Goal: Transaction & Acquisition: Purchase product/service

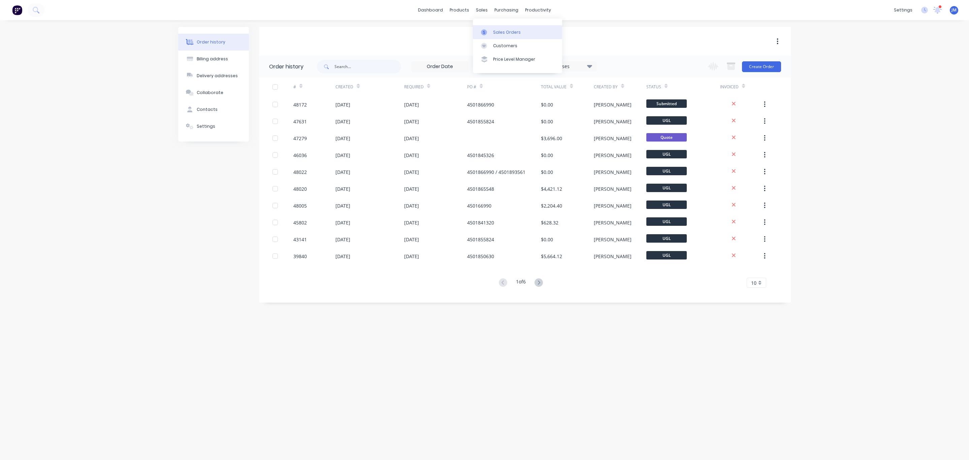
click at [488, 30] on div at bounding box center [486, 32] width 10 height 6
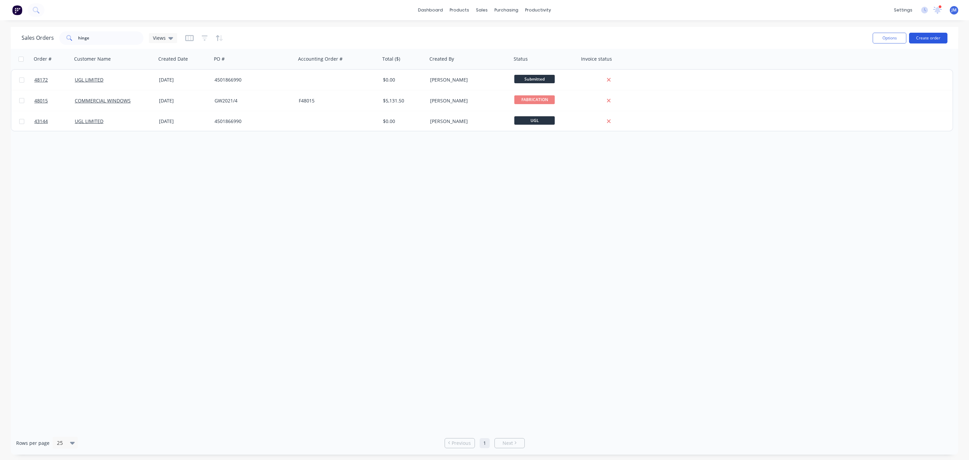
click at [927, 41] on button "Create order" at bounding box center [928, 38] width 38 height 11
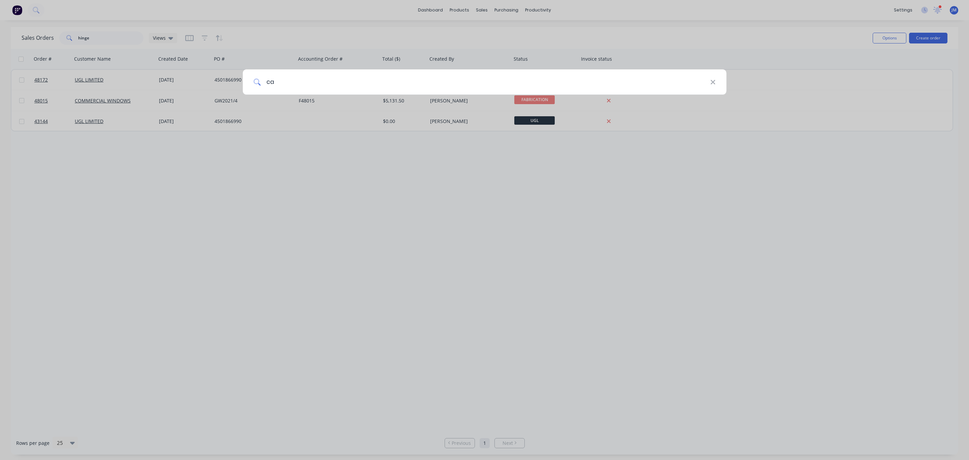
type input "c"
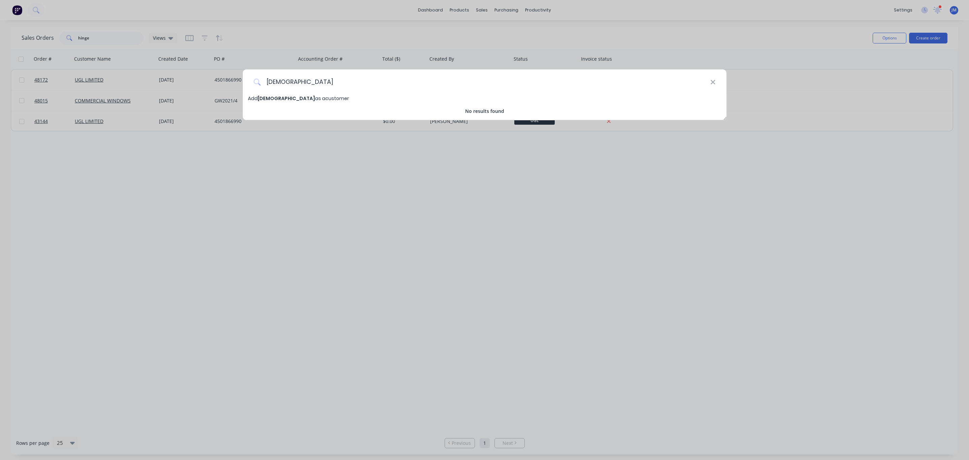
drag, startPoint x: 278, startPoint y: 88, endPoint x: 151, endPoint y: 100, distance: 128.3
click at [153, 101] on div "bishs Add bishs as a customer No results found" at bounding box center [484, 230] width 969 height 460
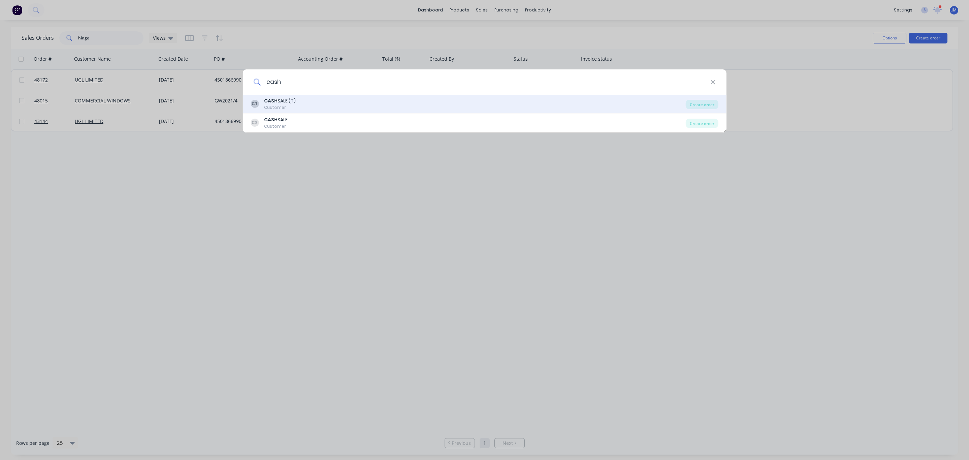
type input "cash"
click at [303, 111] on div "CT CASH SALE (T) Customer Create order" at bounding box center [485, 104] width 484 height 19
click at [307, 103] on div "CT CASH SALE (T) Customer" at bounding box center [468, 103] width 435 height 13
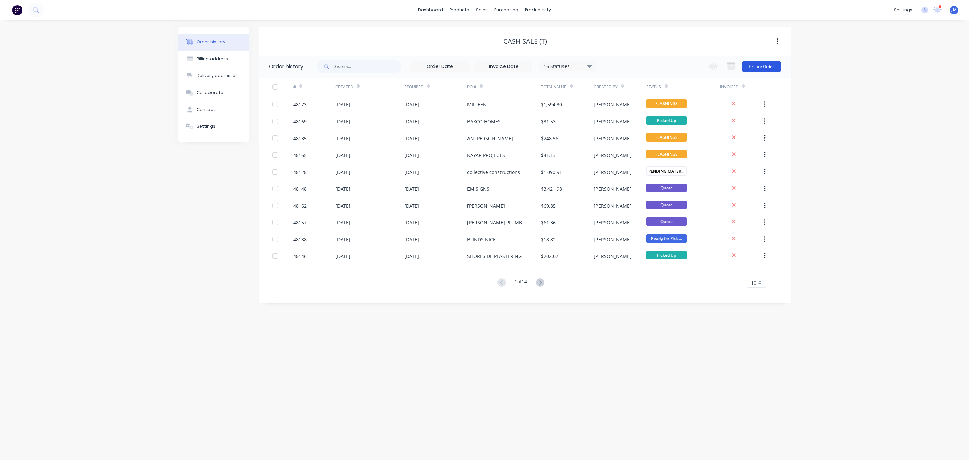
click at [756, 65] on button "Create Order" at bounding box center [761, 66] width 39 height 11
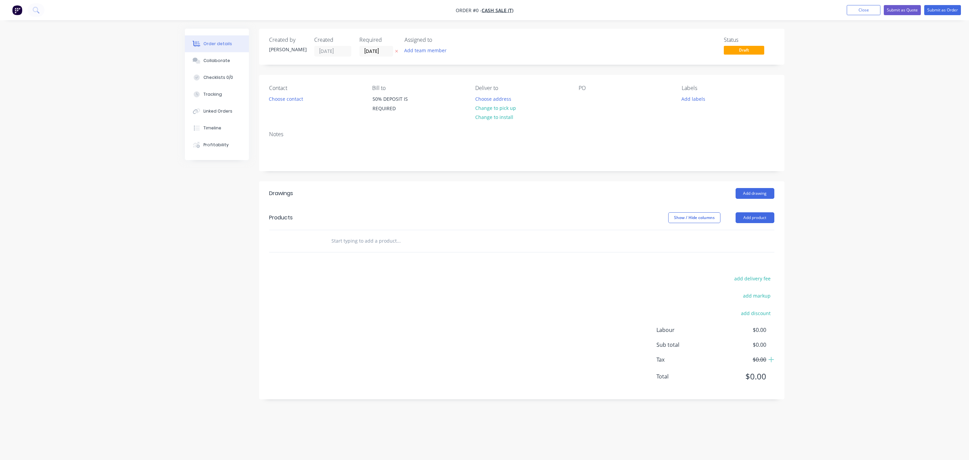
click at [265, 97] on div "Choose contact" at bounding box center [285, 98] width 41 height 9
click at [287, 100] on button "Choose contact" at bounding box center [285, 98] width 41 height 9
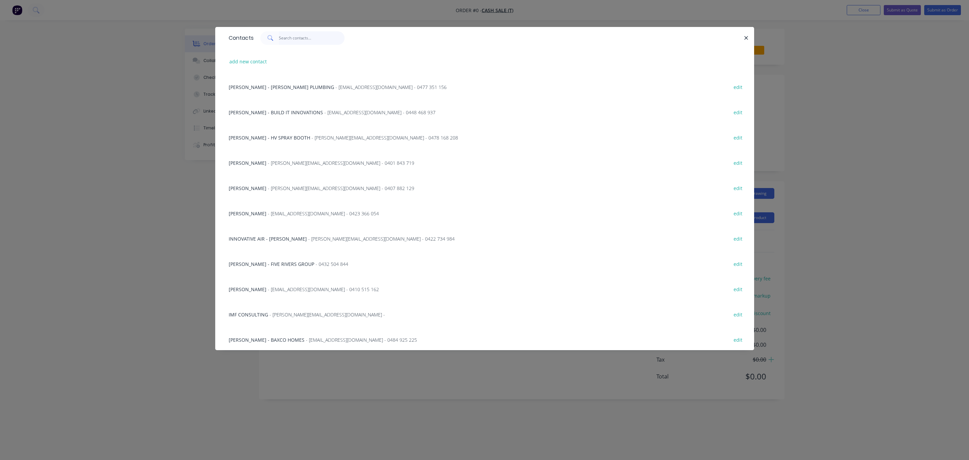
click at [297, 38] on input "text" at bounding box center [312, 37] width 66 height 13
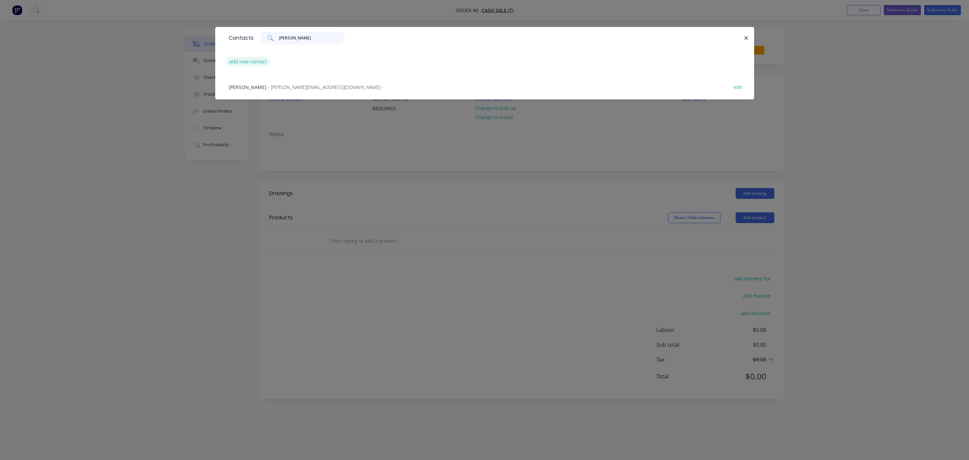
type input "[PERSON_NAME]"
click at [260, 60] on button "add new contact" at bounding box center [248, 61] width 44 height 9
select select "AU"
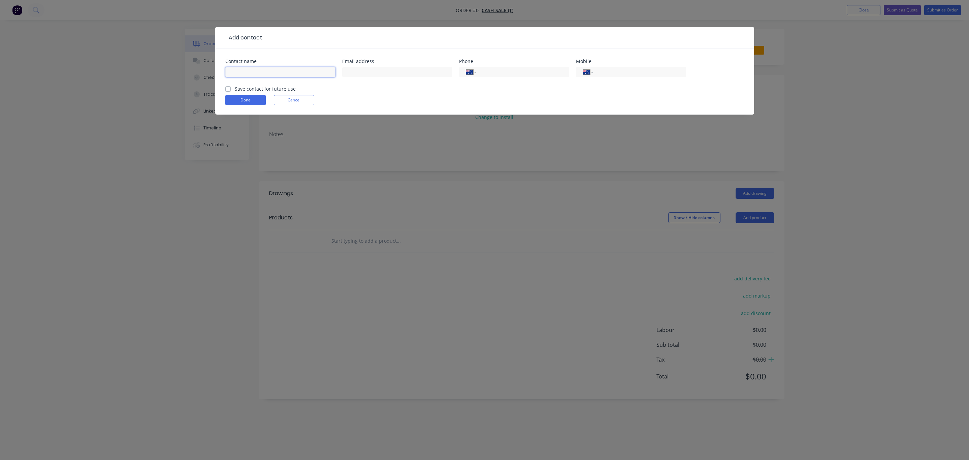
click at [245, 72] on input "text" at bounding box center [280, 72] width 110 height 10
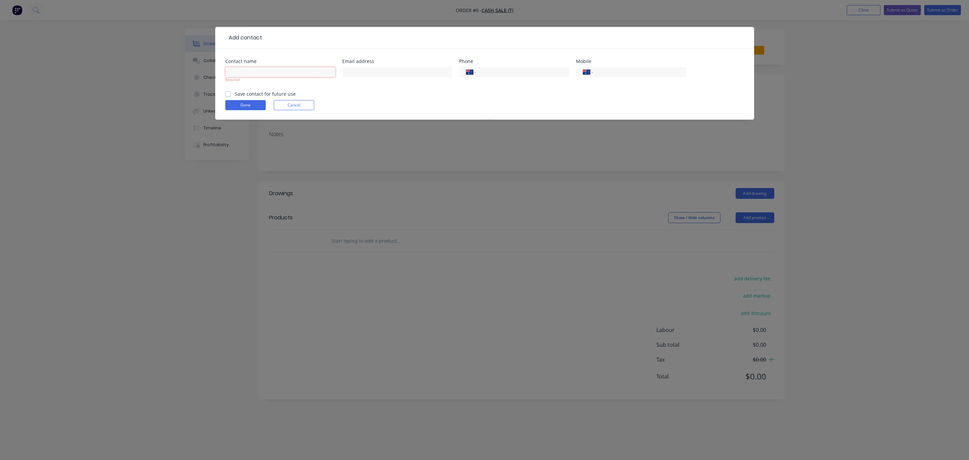
click at [245, 70] on input "text" at bounding box center [280, 72] width 110 height 10
type input "[PERSON_NAME] - [PERSON_NAME] and [PERSON_NAME]"
click at [359, 73] on input "text" at bounding box center [397, 72] width 110 height 10
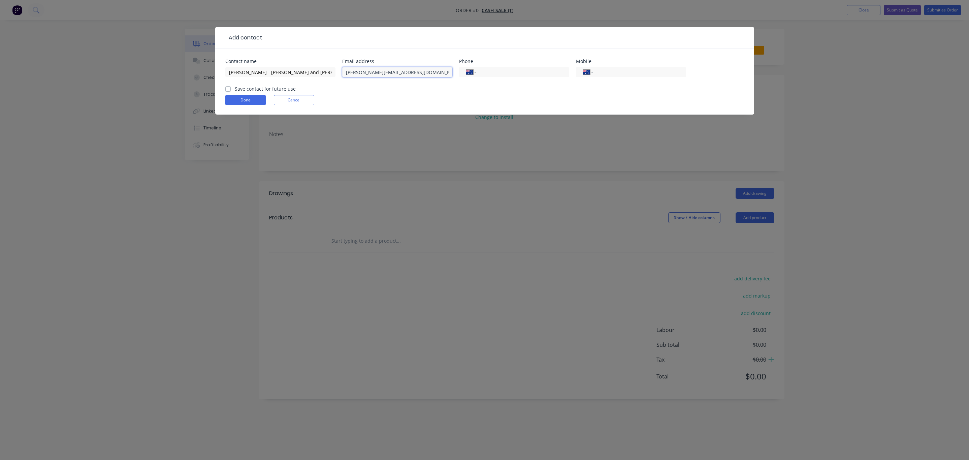
type input "[PERSON_NAME][EMAIL_ADDRESS][DOMAIN_NAME]"
click at [608, 72] on input "tel" at bounding box center [638, 72] width 81 height 8
type input "0413 201 571"
click at [232, 86] on div "Save contact for future use" at bounding box center [260, 88] width 70 height 7
click at [235, 89] on label "Save contact for future use" at bounding box center [265, 88] width 61 height 7
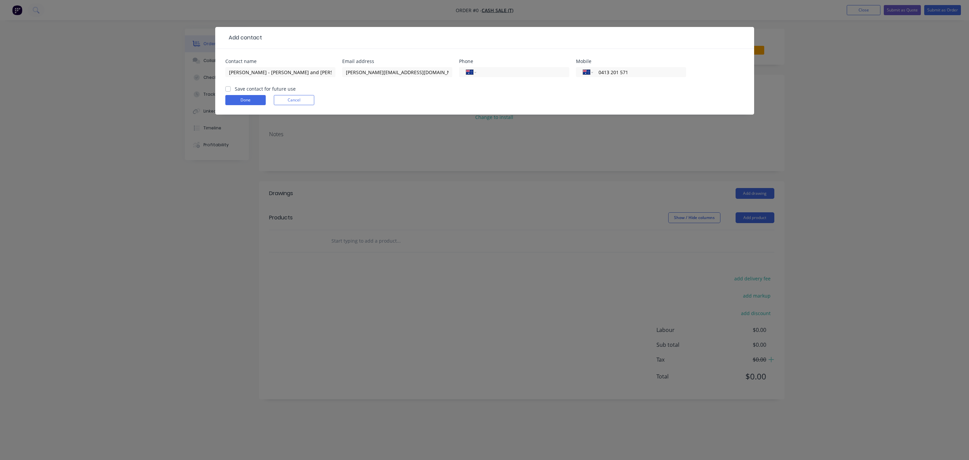
click at [227, 89] on input "Save contact for future use" at bounding box center [227, 88] width 5 height 6
checkbox input "true"
click at [242, 103] on button "Done" at bounding box center [245, 100] width 40 height 10
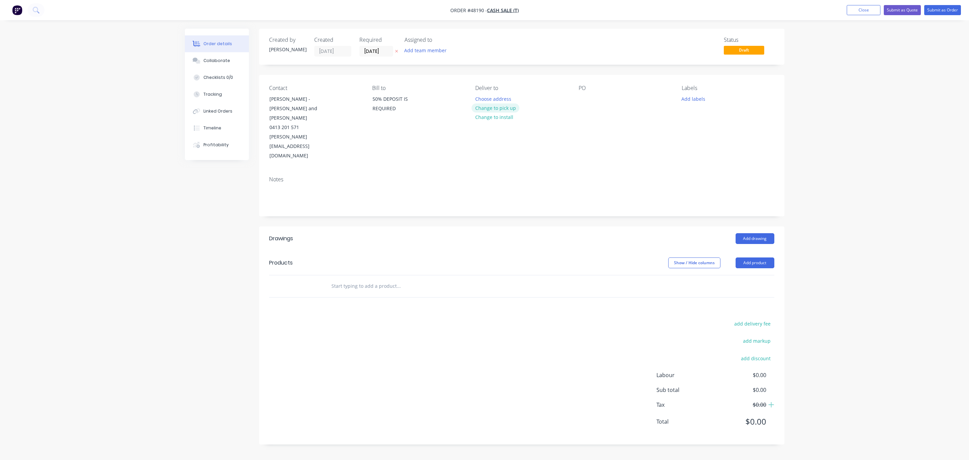
click at [500, 109] on button "Change to pick up" at bounding box center [496, 107] width 48 height 9
click at [760, 233] on button "Add drawing" at bounding box center [755, 238] width 39 height 11
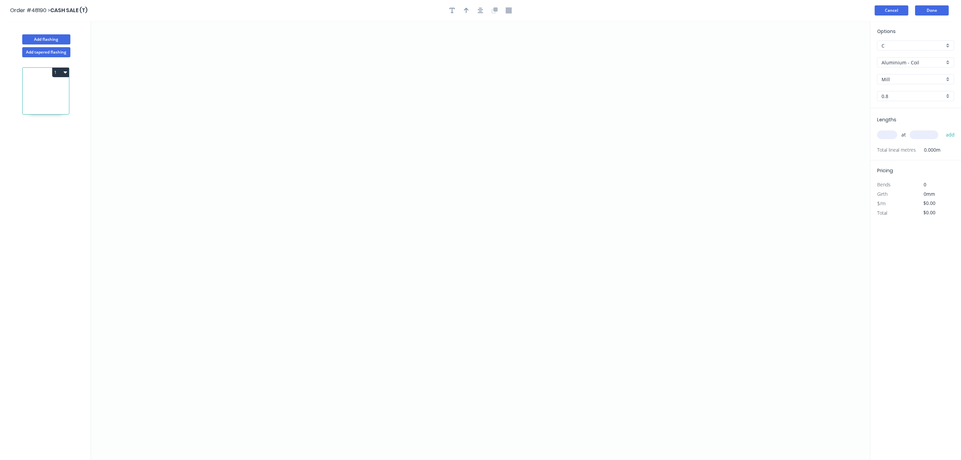
click at [892, 10] on button "Cancel" at bounding box center [892, 10] width 34 height 10
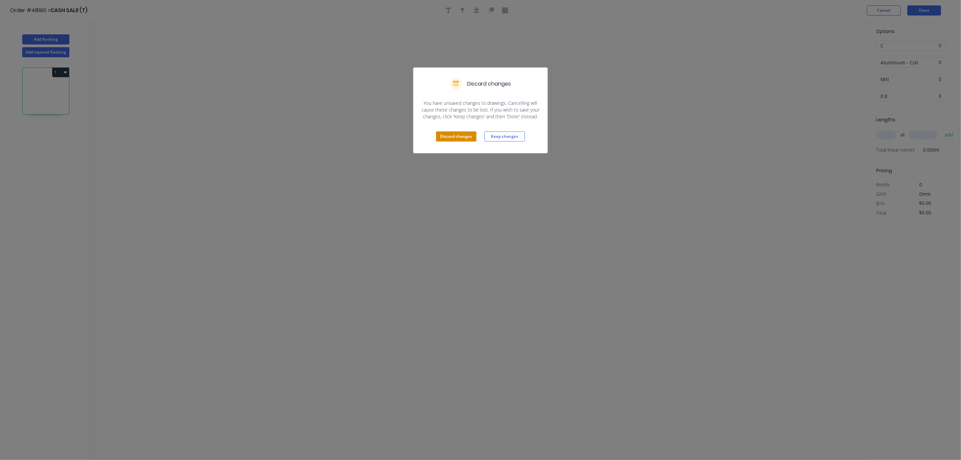
click at [445, 133] on button "Discard changes" at bounding box center [456, 136] width 40 height 10
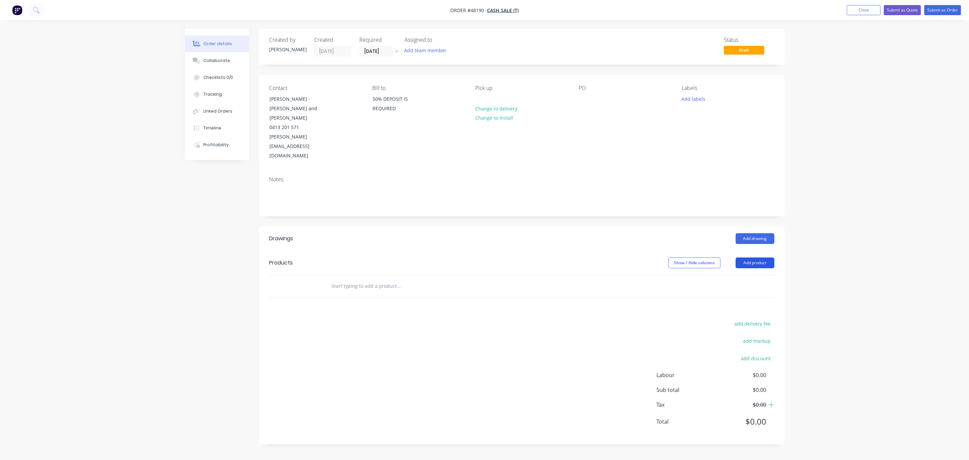
click at [743, 257] on button "Add product" at bounding box center [755, 262] width 39 height 11
click at [743, 275] on div "Product catalogue" at bounding box center [742, 280] width 52 height 10
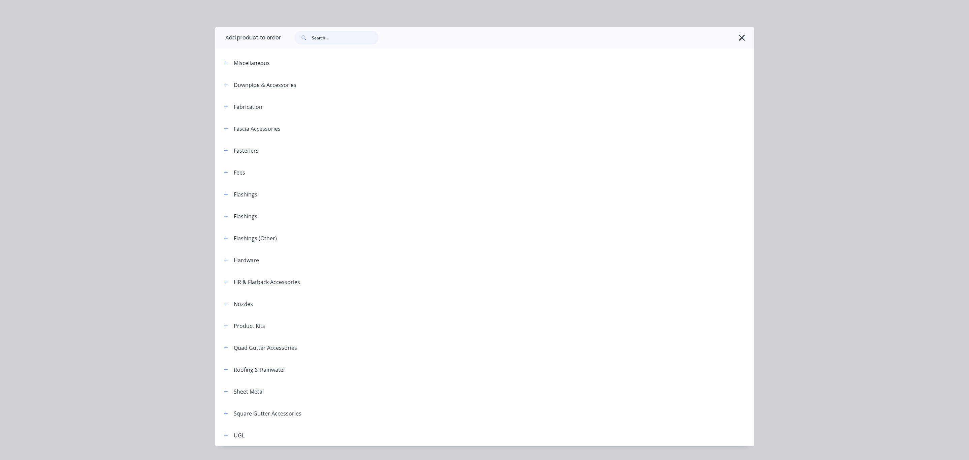
click at [330, 41] on input "text" at bounding box center [345, 37] width 67 height 13
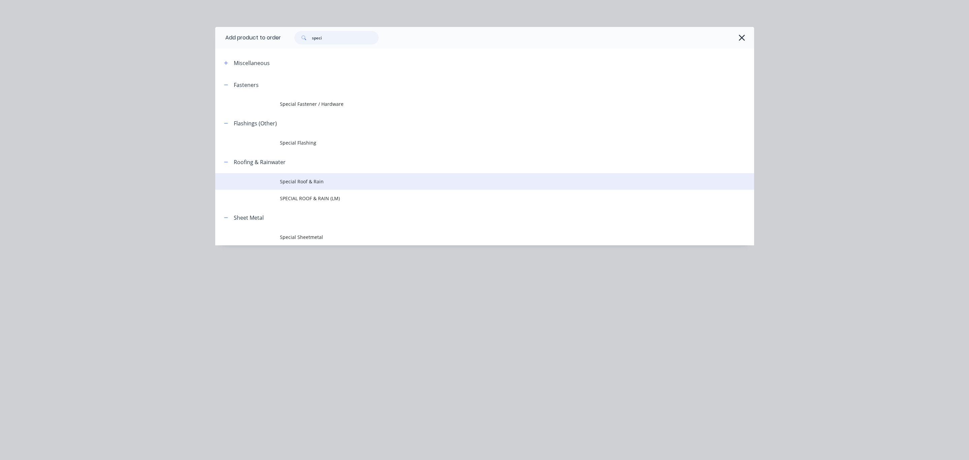
type input "speci"
click at [356, 180] on span "Special Roof & Rain" at bounding box center [469, 181] width 379 height 7
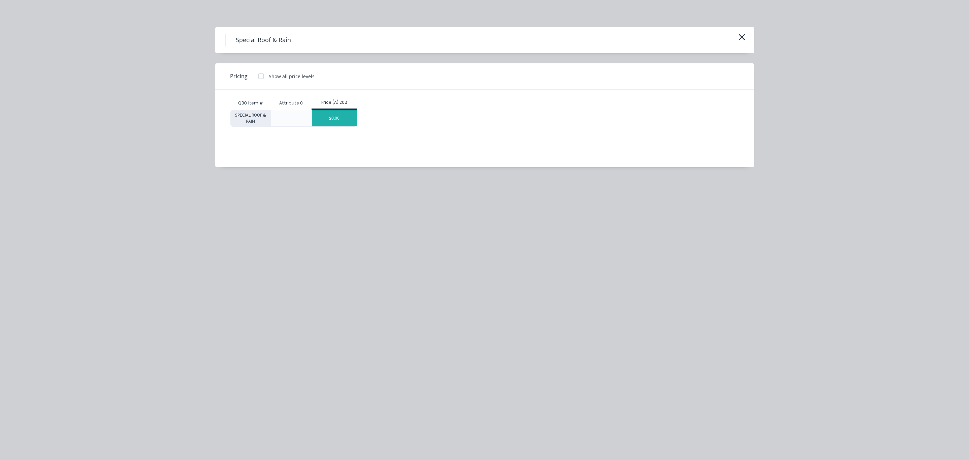
click at [345, 115] on div "$0.00" at bounding box center [334, 118] width 45 height 16
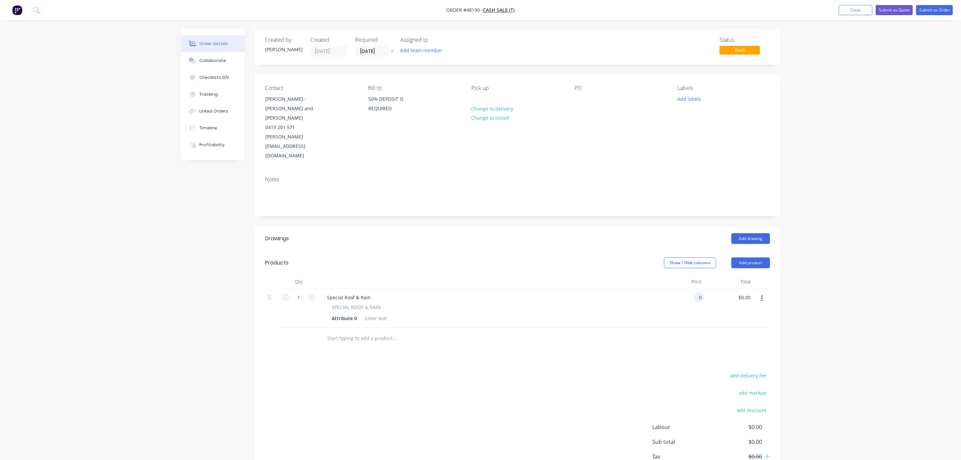
click at [699, 292] on input "0" at bounding box center [701, 297] width 8 height 10
type input "$0.00"
drag, startPoint x: 371, startPoint y: 262, endPoint x: 244, endPoint y: 253, distance: 128.0
click at [244, 253] on div "Created by [PERSON_NAME] Created [DATE] Required [DATE] Assigned to Add team me…" at bounding box center [481, 268] width 600 height 478
drag, startPoint x: 370, startPoint y: 262, endPoint x: 277, endPoint y: 252, distance: 93.8
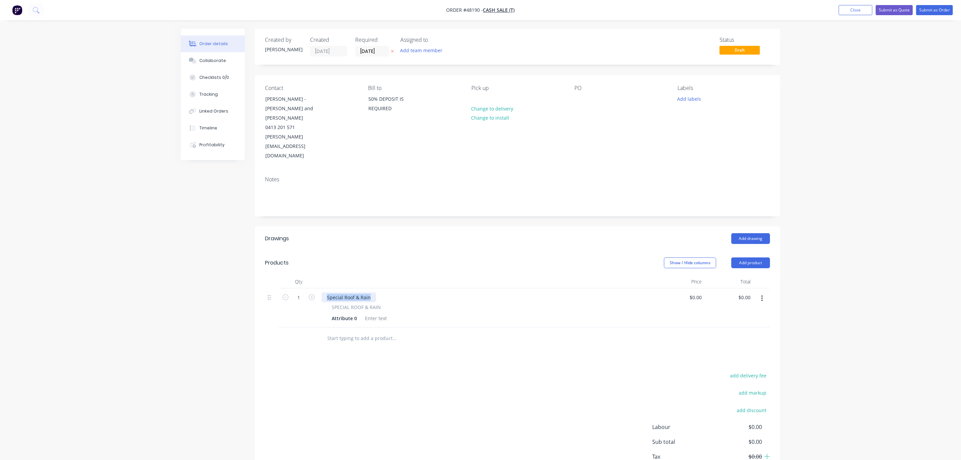
click at [291, 288] on div "1 Special Roof & Rain SPECIAL ROOF & RAIN Attribute 0 $0.00 $0.00 $0.00 $0.00" at bounding box center [517, 307] width 505 height 39
type input "$0.00"
drag, startPoint x: 766, startPoint y: 259, endPoint x: 761, endPoint y: 271, distance: 12.8
click at [766, 292] on button "button" at bounding box center [763, 298] width 16 height 12
click at [742, 323] on button "Duplicate" at bounding box center [738, 329] width 64 height 13
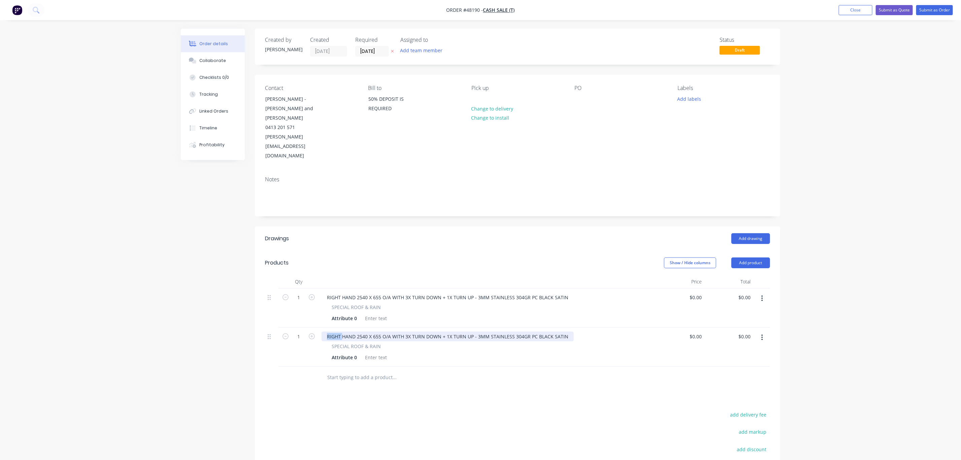
drag, startPoint x: 342, startPoint y: 298, endPoint x: 277, endPoint y: 300, distance: 64.7
click at [277, 327] on div "1 RIGHT HAND 2540 X 655 O/A WITH 3X TURN DOWN + 1X TURN UP - 3MM STAINLESS 304G…" at bounding box center [517, 346] width 505 height 39
click at [362, 331] on div "LEFT HAND 2540 X 655 O/A WITH 3X TURN DOWN + 1X TURN UP - 3MM STAINLESS 304GR P…" at bounding box center [446, 336] width 249 height 10
drag, startPoint x: 475, startPoint y: 337, endPoint x: 485, endPoint y: 332, distance: 10.9
click at [484, 371] on div at bounding box center [423, 377] width 202 height 13
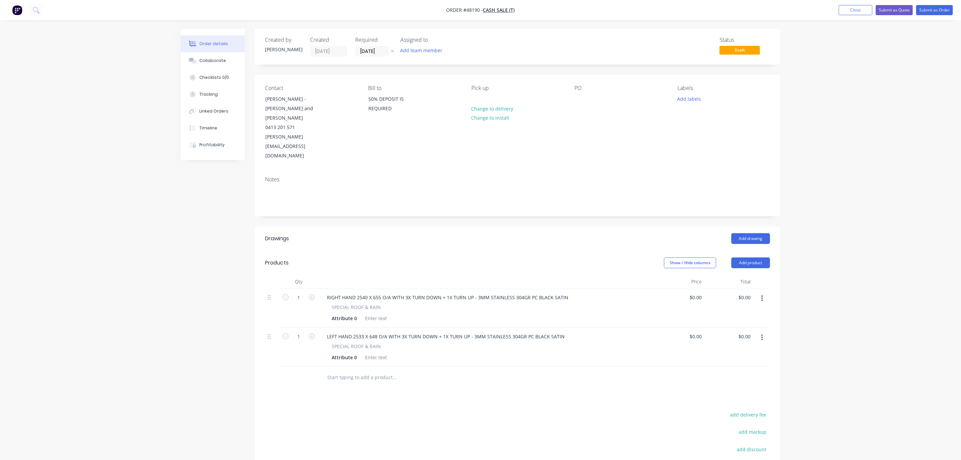
click at [535, 343] on div "SPECIAL ROOF & RAIN" at bounding box center [487, 346] width 311 height 7
click at [693, 288] on div "0 $0.00" at bounding box center [680, 307] width 49 height 39
type input "$1,204.00"
click at [700, 331] on input "0" at bounding box center [696, 336] width 15 height 10
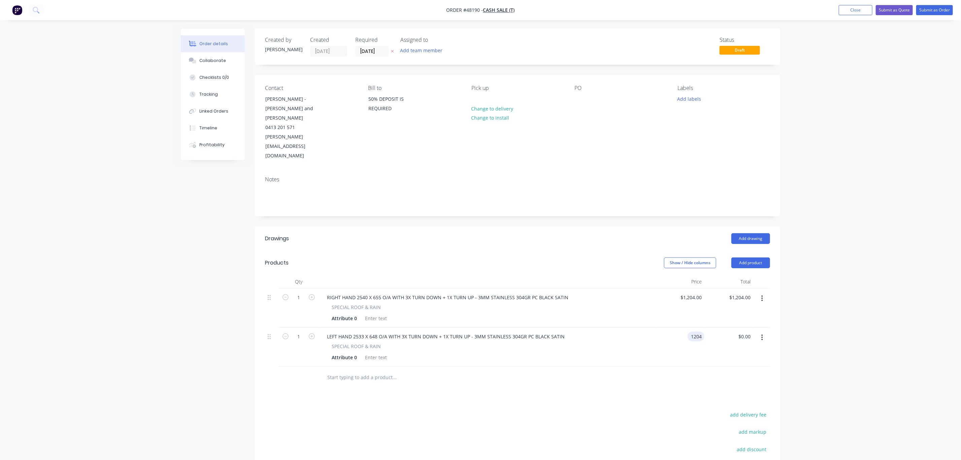
type input "$1,204.00"
click at [692, 366] on div at bounding box center [517, 377] width 505 height 22
click at [762, 331] on button "button" at bounding box center [763, 337] width 16 height 12
click at [740, 362] on button "Duplicate" at bounding box center [738, 368] width 64 height 13
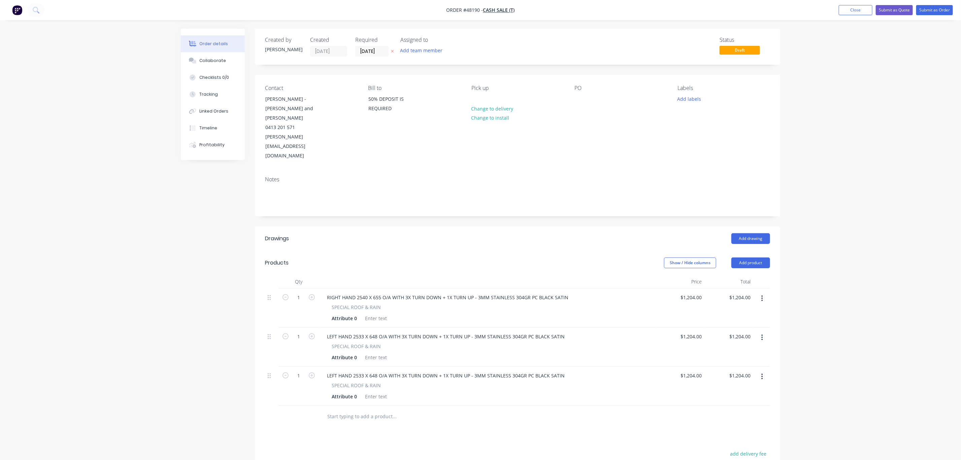
click at [762, 373] on icon "button" at bounding box center [763, 376] width 2 height 7
drag, startPoint x: 756, startPoint y: 366, endPoint x: 734, endPoint y: 368, distance: 22.0
click at [755, 401] on button "Duplicate" at bounding box center [738, 407] width 64 height 13
click at [700, 371] on input "1204" at bounding box center [698, 376] width 14 height 10
type input "$1,204.00"
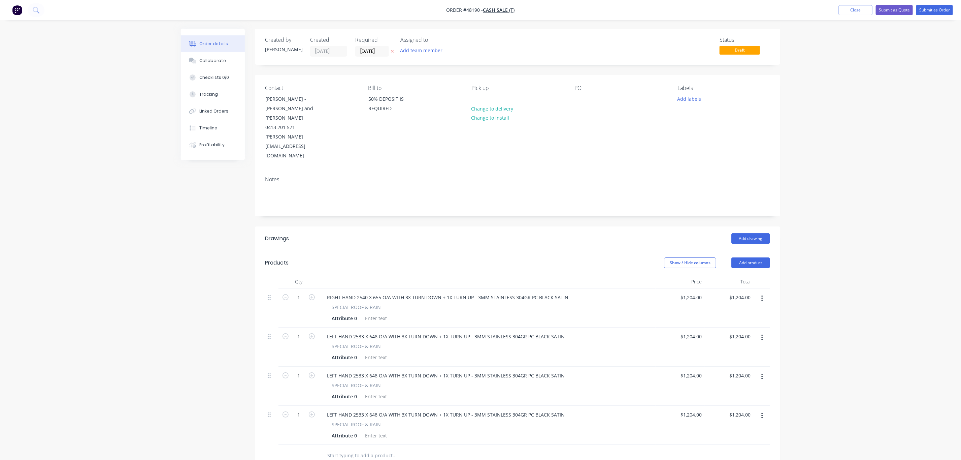
click at [502, 382] on div "SPECIAL ROOF & RAIN" at bounding box center [487, 385] width 311 height 7
drag, startPoint x: 507, startPoint y: 340, endPoint x: 484, endPoint y: 341, distance: 22.9
click at [484, 371] on div "LEFT HAND 2533 X 648 O/A WITH 3X TURN DOWN + 1X TURN UP - 3MM STAINLESS 304GR P…" at bounding box center [446, 376] width 249 height 10
drag, startPoint x: 485, startPoint y: 341, endPoint x: 507, endPoint y: 340, distance: 22.3
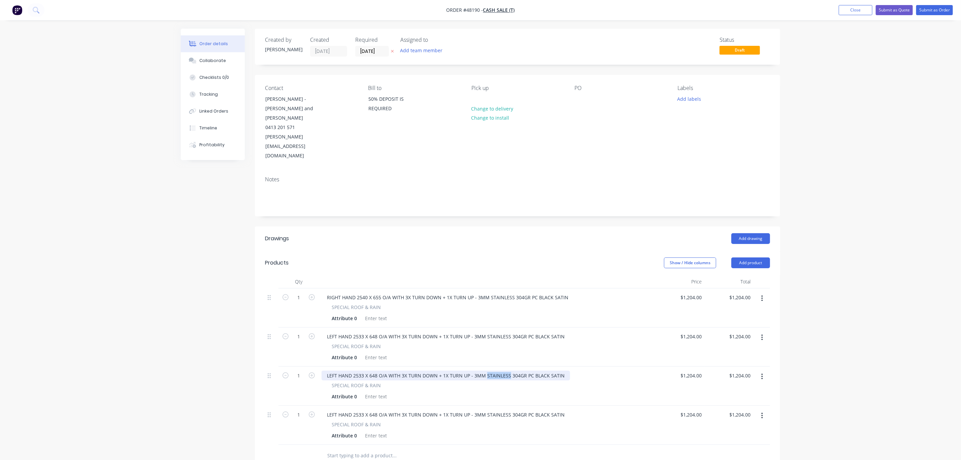
click at [507, 371] on div "LEFT HAND 2533 X 648 O/A WITH 3X TURN DOWN + 1X TURN UP - 3MM STAINLESS 304GR P…" at bounding box center [446, 376] width 249 height 10
drag, startPoint x: 526, startPoint y: 378, endPoint x: 485, endPoint y: 379, distance: 40.4
click at [485, 410] on div "LEFT HAND 2533 X 648 O/A WITH 3X TURN DOWN + 1X TURN UP - 3MM STAINLESS 304GR P…" at bounding box center [446, 415] width 249 height 10
drag, startPoint x: 484, startPoint y: 378, endPoint x: 523, endPoint y: 378, distance: 38.7
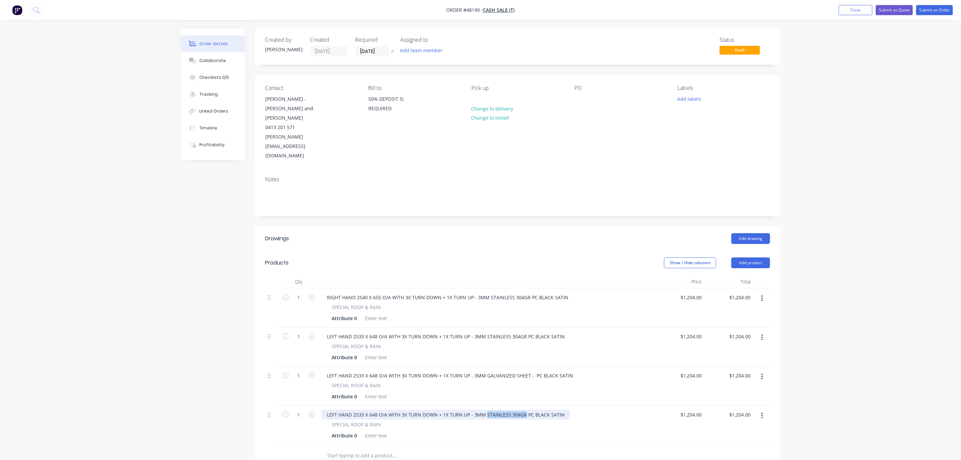
click at [523, 410] on div "LEFT HAND 2533 X 648 O/A WITH 3X TURN DOWN + 1X TURN UP - 3MM STAINLESS 304GR P…" at bounding box center [446, 415] width 249 height 10
click at [691, 371] on input "1204" at bounding box center [692, 376] width 25 height 10
type input "$992.00"
click at [688, 406] on div "1204 $1,204.00" at bounding box center [680, 425] width 49 height 39
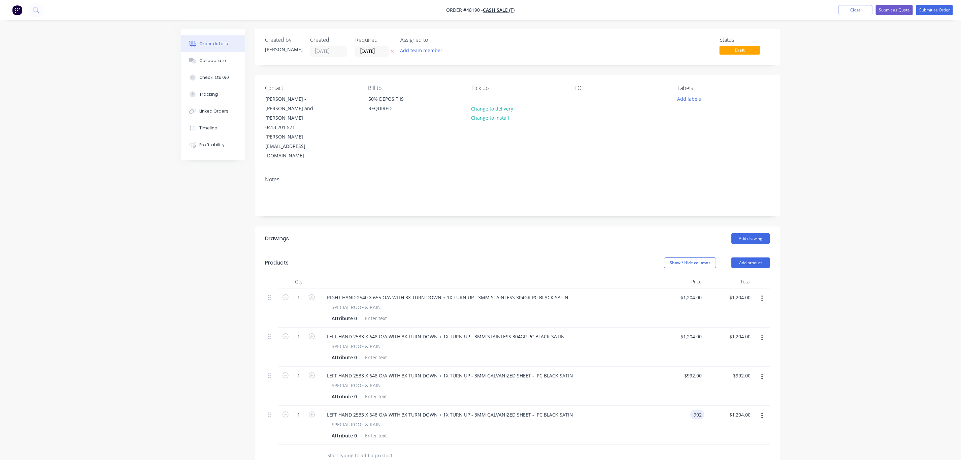
type input "$992.00"
click at [602, 445] on div at bounding box center [517, 456] width 505 height 22
click at [693, 371] on div "992 $992.00" at bounding box center [694, 376] width 21 height 10
type input "$990.00"
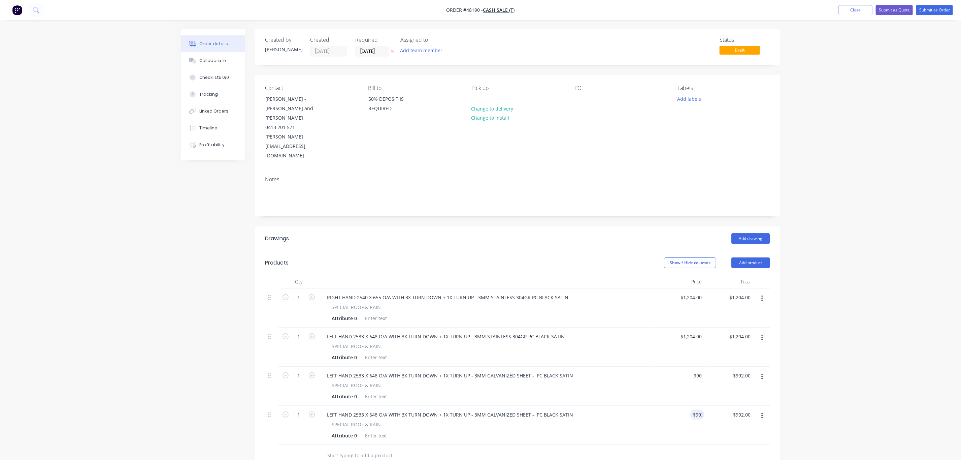
type input "$990.00"
click at [690, 406] on div "992 992" at bounding box center [680, 425] width 49 height 39
type input "$990.00"
click at [697, 366] on div "$990.00 $990.00" at bounding box center [680, 385] width 49 height 39
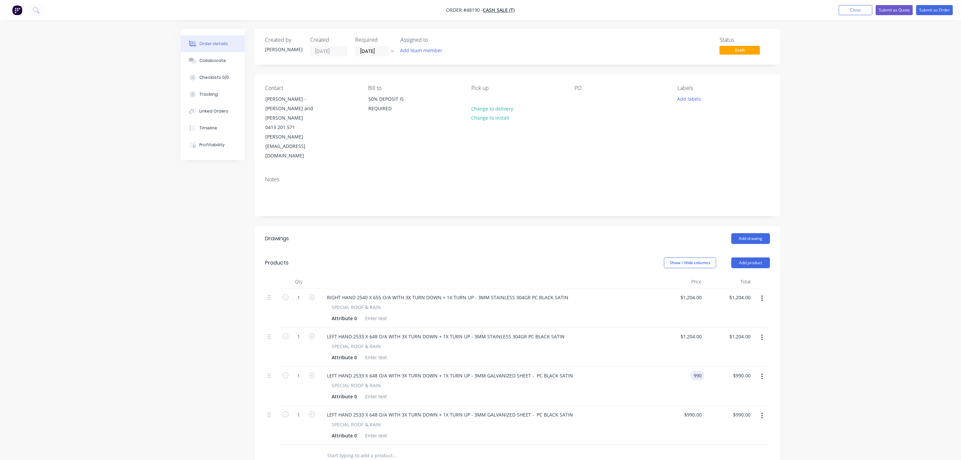
click at [694, 371] on input "990" at bounding box center [698, 376] width 11 height 10
type input "$980.00"
click at [697, 410] on input "990" at bounding box center [698, 415] width 11 height 10
type input "$980.00"
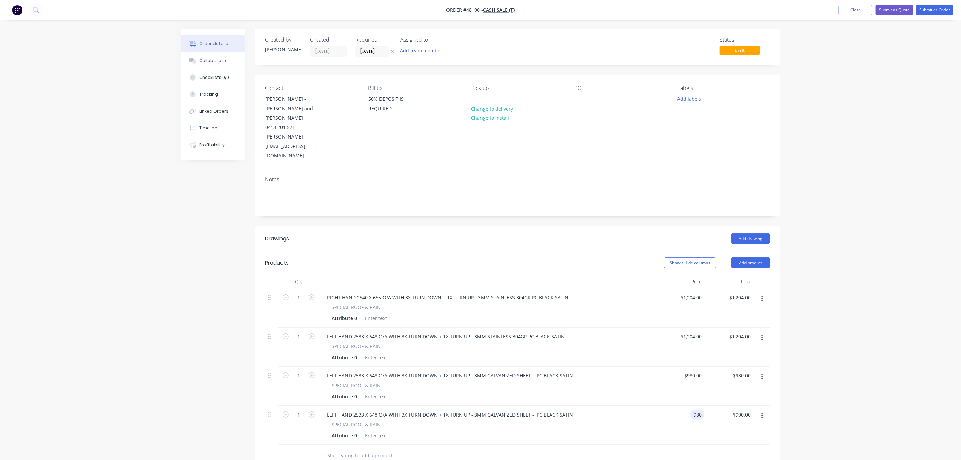
type input "$980.00"
click at [687, 406] on div "$980.00 980" at bounding box center [680, 425] width 49 height 39
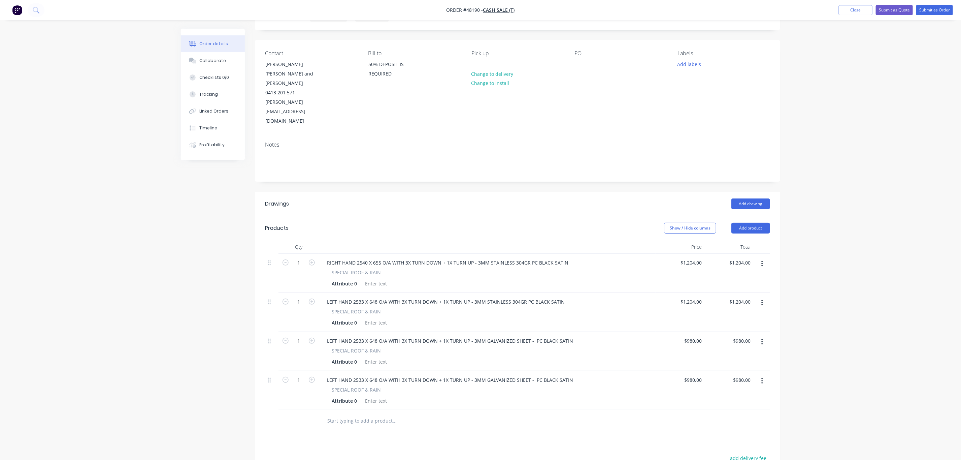
scroll to position [51, 0]
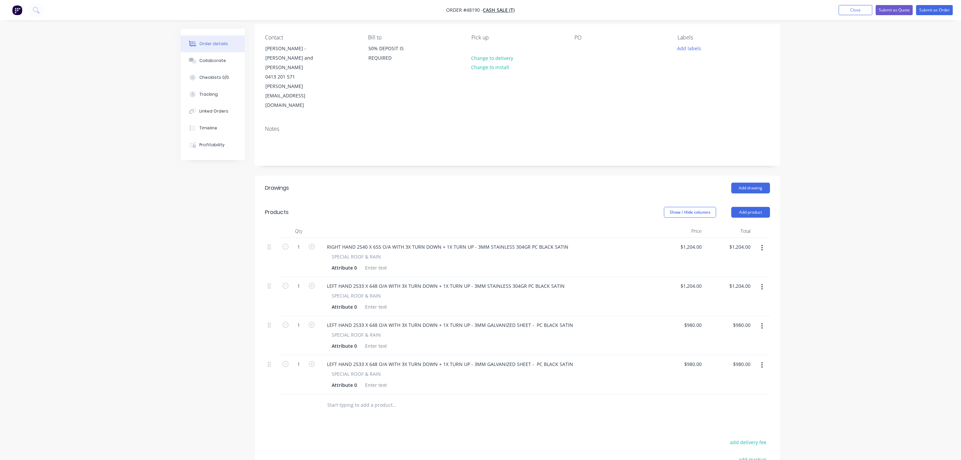
click at [697, 355] on div "$980.00 $980.00" at bounding box center [680, 374] width 49 height 39
click at [693, 320] on div "980 $980.00" at bounding box center [693, 325] width 24 height 10
type input "$960.00"
click at [697, 355] on div "$980.00 $980.00" at bounding box center [680, 374] width 49 height 39
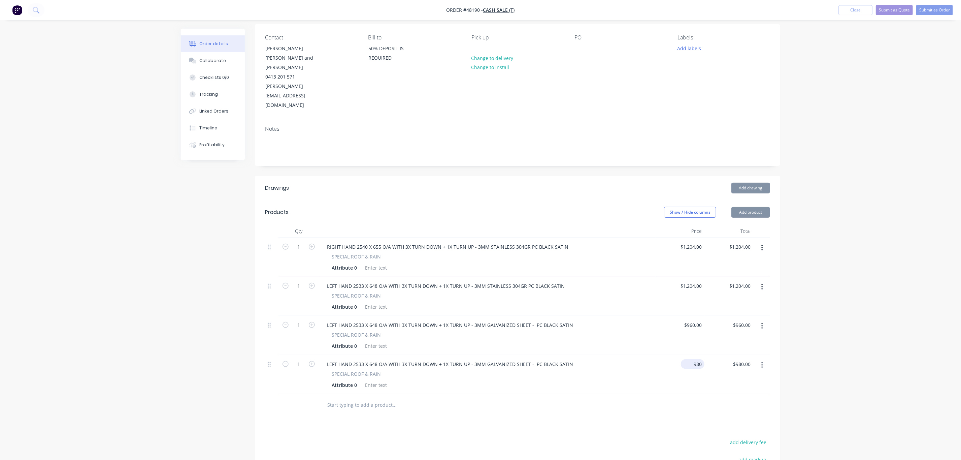
click at [695, 359] on input "980" at bounding box center [694, 364] width 21 height 10
type input "$930.00"
click at [693, 316] on div "$960.00 $960.00" at bounding box center [680, 335] width 49 height 39
click at [695, 320] on input "960" at bounding box center [698, 325] width 11 height 10
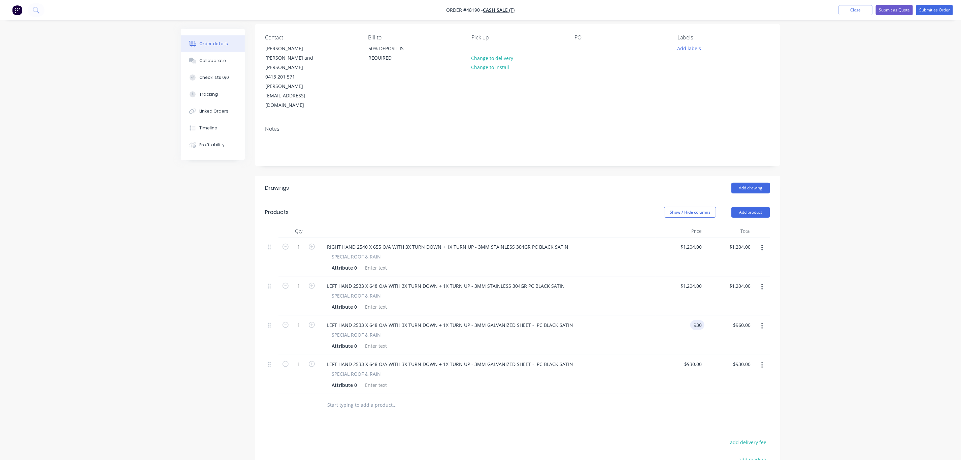
type input "$930.00"
click at [845, 268] on div "Order details Collaborate Checklists 0/0 Tracking Linked Orders Timeline Profit…" at bounding box center [480, 260] width 961 height 623
click at [693, 242] on input "1204" at bounding box center [692, 247] width 25 height 10
type input "$1,185.00"
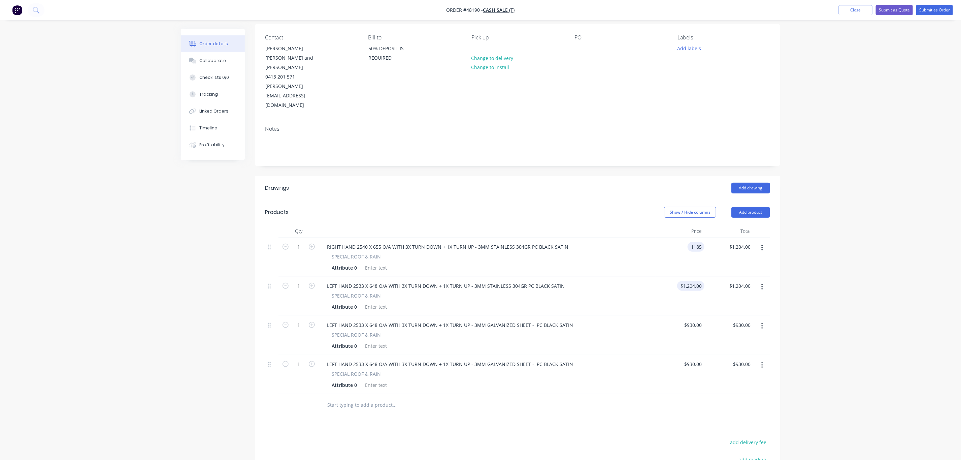
type input "$1,185.00"
click at [681, 277] on div "1204 1204" at bounding box center [680, 296] width 49 height 39
type input "$1,185.00"
click at [783, 254] on div "Order details Collaborate Checklists 0/0 Tracking Linked Orders Timeline Profit…" at bounding box center [480, 275] width 613 height 595
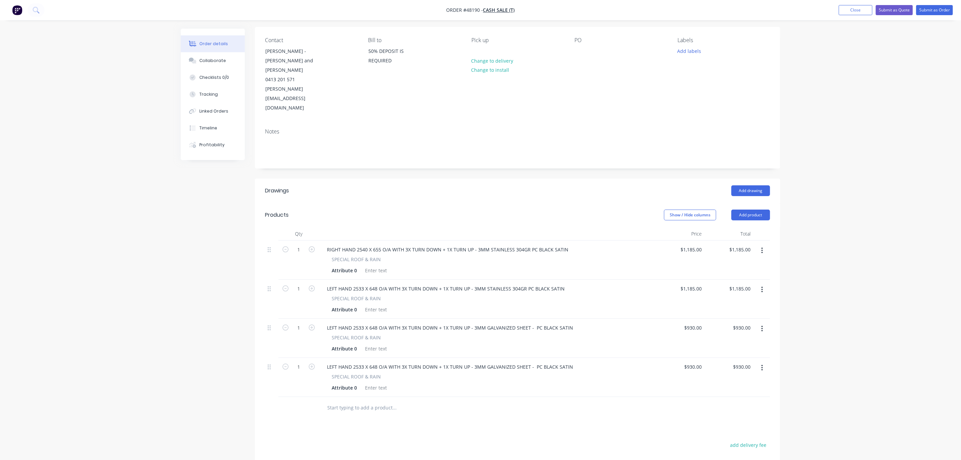
scroll to position [128, 0]
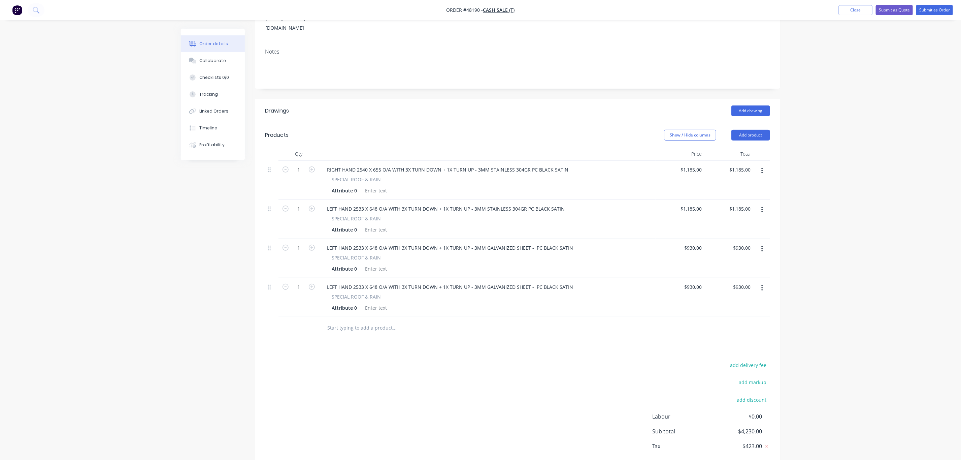
drag, startPoint x: 615, startPoint y: 299, endPoint x: 626, endPoint y: 289, distance: 14.8
click at [615, 317] on div at bounding box center [517, 328] width 505 height 22
click at [900, 8] on button "Submit as Quote" at bounding box center [894, 10] width 37 height 10
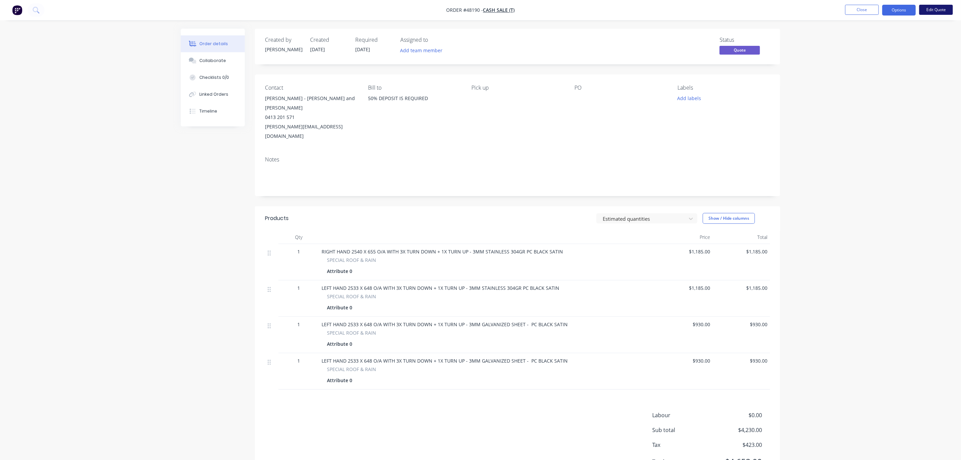
click at [944, 12] on button "Edit Quote" at bounding box center [937, 10] width 34 height 10
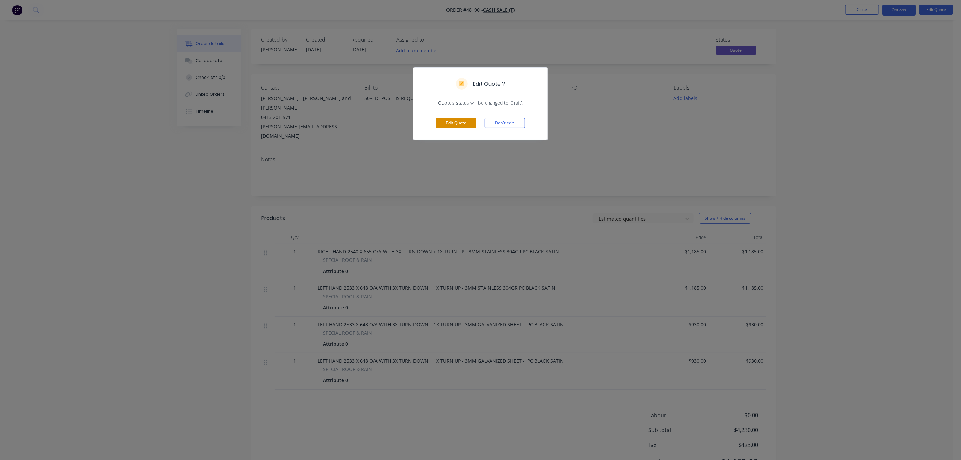
click at [466, 124] on button "Edit Quote" at bounding box center [456, 123] width 40 height 10
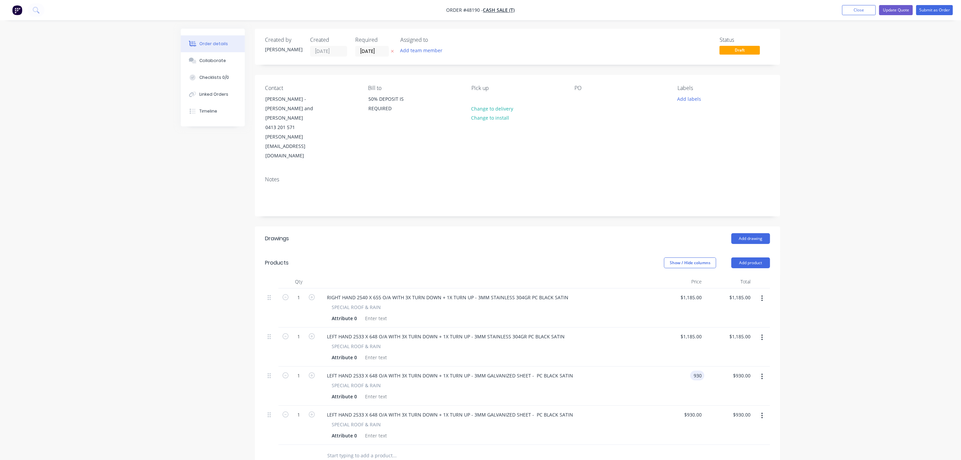
click at [689, 366] on div "930 930" at bounding box center [680, 385] width 49 height 39
type input "$880.00"
click at [683, 406] on div "930 930" at bounding box center [680, 425] width 49 height 39
type input "880"
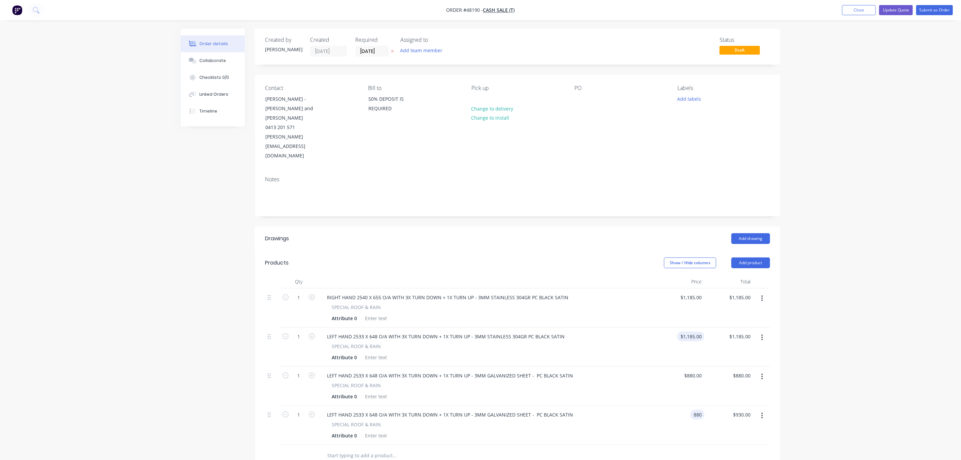
type input "1185"
type input "$880.00"
click at [690, 331] on div "1185 $1,185.00" at bounding box center [692, 336] width 25 height 10
type input "1160"
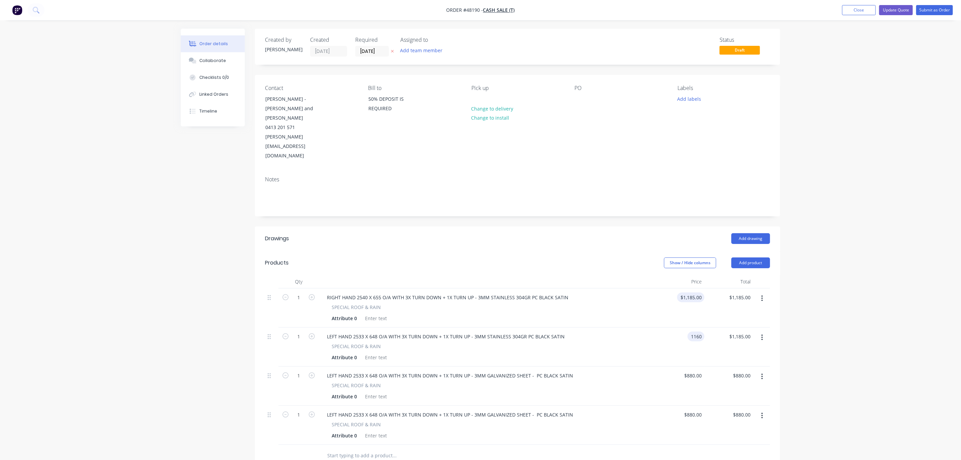
type input "1185"
type input "$1,160.00"
click at [692, 292] on input "1185" at bounding box center [692, 297] width 25 height 10
type input "$1,160.00"
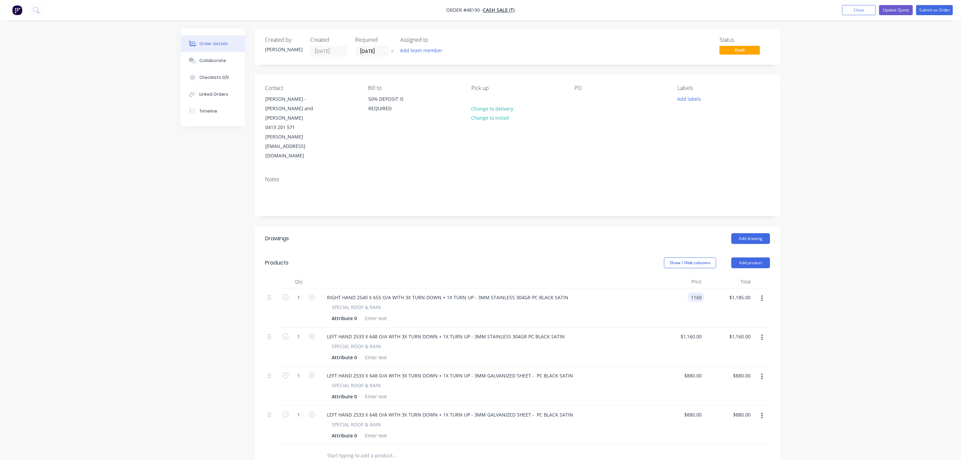
type input "$1,160.00"
click at [809, 282] on div "Order details Collaborate Checklists 0/0 Linked Orders Timeline Order details C…" at bounding box center [480, 311] width 961 height 623
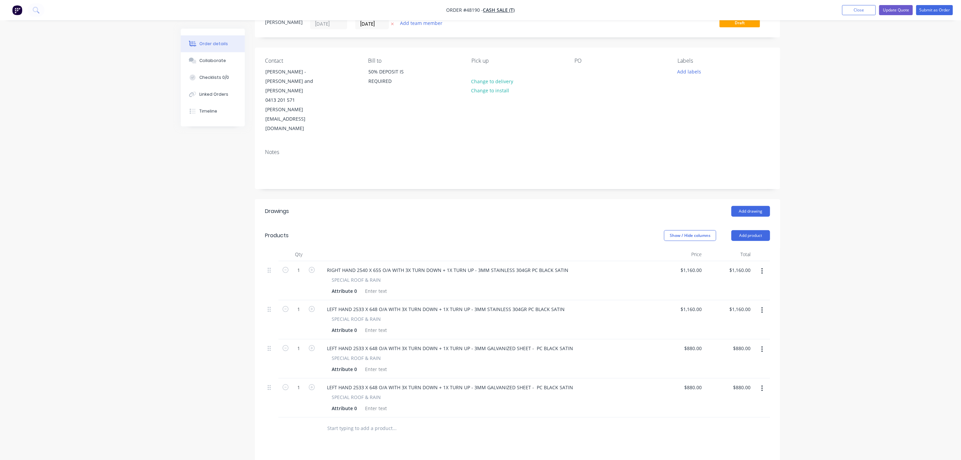
scroll to position [27, 0]
click at [692, 340] on div "880 $880.00" at bounding box center [680, 359] width 49 height 39
drag, startPoint x: 694, startPoint y: 315, endPoint x: 729, endPoint y: 312, distance: 34.4
click at [726, 340] on div "1 LEFT HAND 2533 X 648 O/A WITH 3X TURN DOWN + 1X TURN UP - 3MM GALVANIZED SHEE…" at bounding box center [517, 359] width 505 height 39
type input "$910.00"
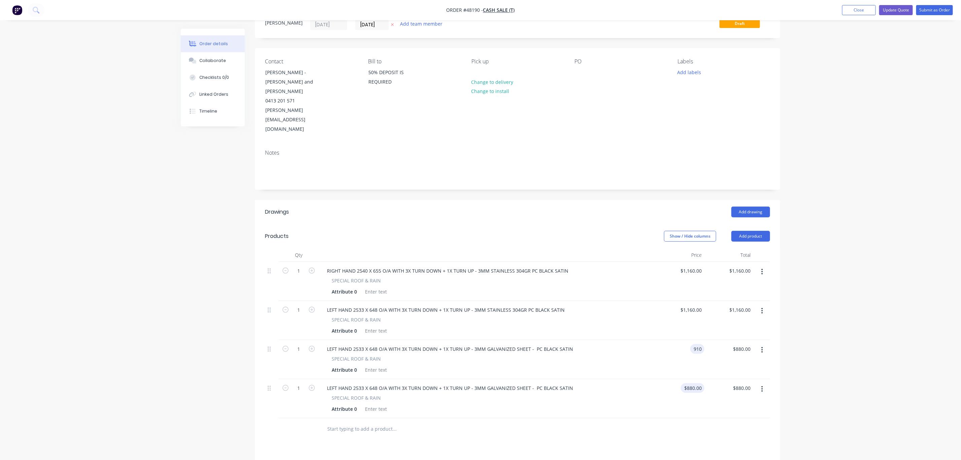
type input "$910.00"
click at [685, 379] on div "880 $880.00" at bounding box center [680, 398] width 49 height 39
type input "$910.00"
click at [683, 379] on div "$910.00 $910.00" at bounding box center [680, 398] width 49 height 39
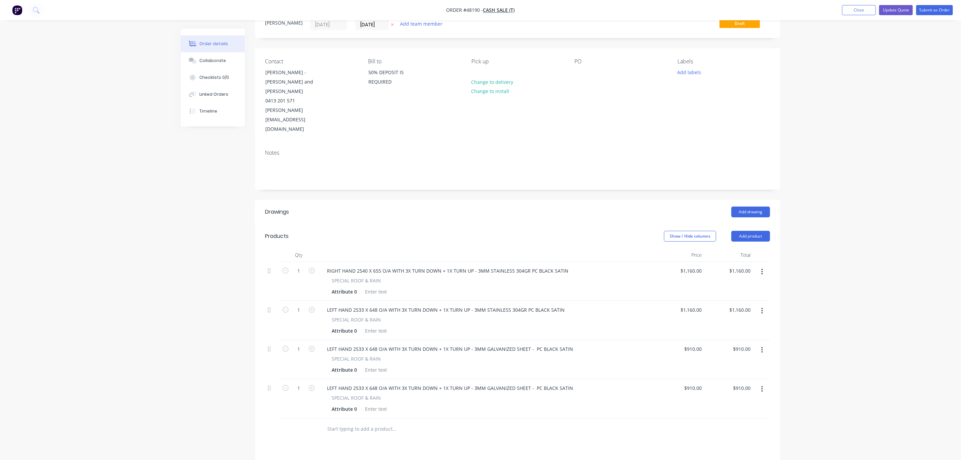
click at [664, 340] on div "$910.00 $910.00" at bounding box center [680, 359] width 49 height 39
click at [692, 344] on div "910 $910.00" at bounding box center [693, 349] width 24 height 10
type input "$886.00"
click at [696, 383] on div "910 $910.00" at bounding box center [694, 388] width 21 height 10
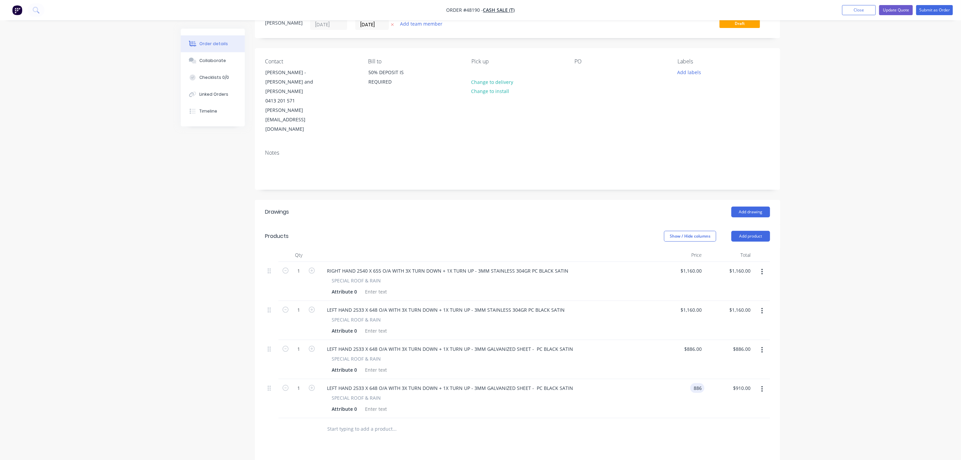
type input "$886.00"
click at [683, 301] on div "$1,160.00 $1,160.00" at bounding box center [680, 320] width 49 height 39
click at [848, 285] on div "Order details Collaborate Checklists 0/0 Linked Orders Timeline Order details C…" at bounding box center [480, 284] width 961 height 623
click at [905, 6] on button "Update Quote" at bounding box center [897, 10] width 34 height 10
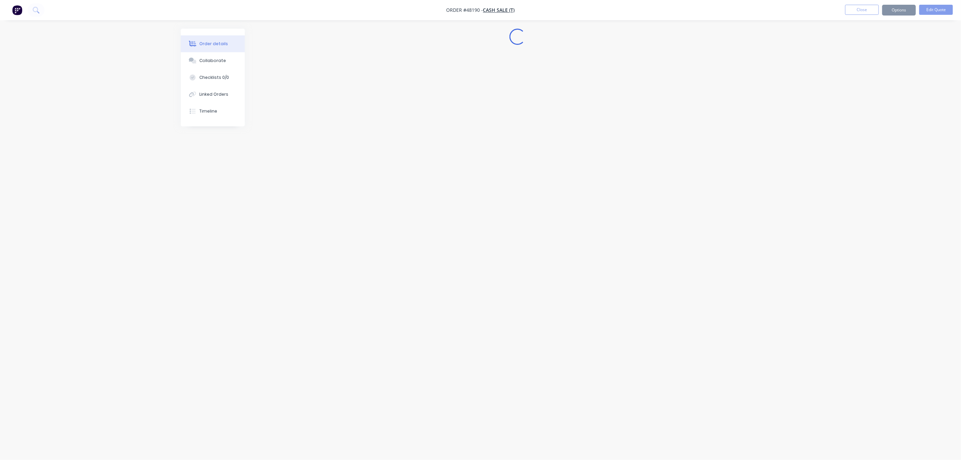
scroll to position [0, 0]
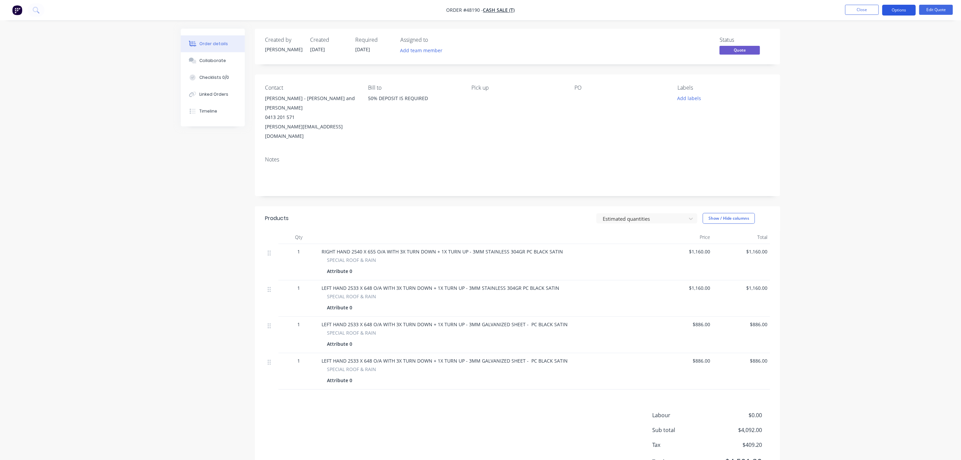
click at [900, 13] on button "Options" at bounding box center [900, 10] width 34 height 11
click at [877, 39] on div "Quote" at bounding box center [879, 41] width 62 height 10
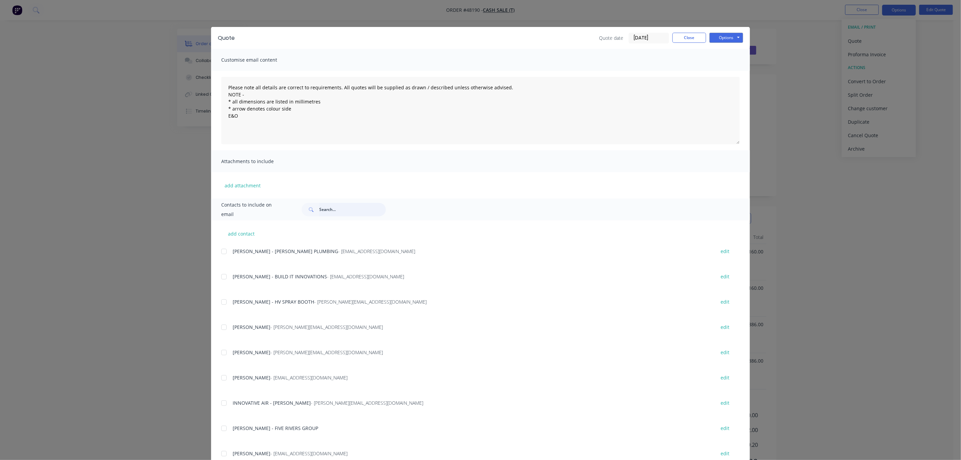
click at [352, 213] on input "text" at bounding box center [352, 209] width 67 height 13
type input "[PERSON_NAME]"
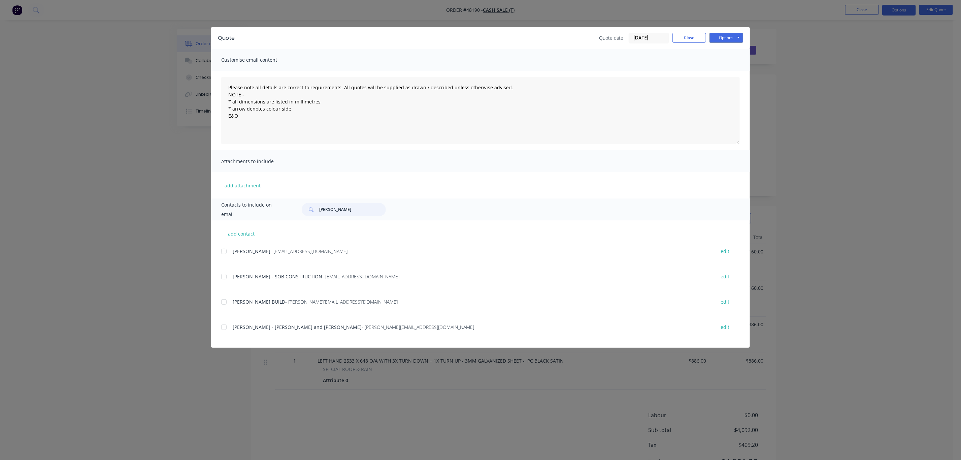
click at [225, 324] on div at bounding box center [223, 326] width 13 height 13
click at [730, 34] on button "Options" at bounding box center [727, 38] width 34 height 10
click at [741, 69] on button "Email" at bounding box center [731, 71] width 43 height 11
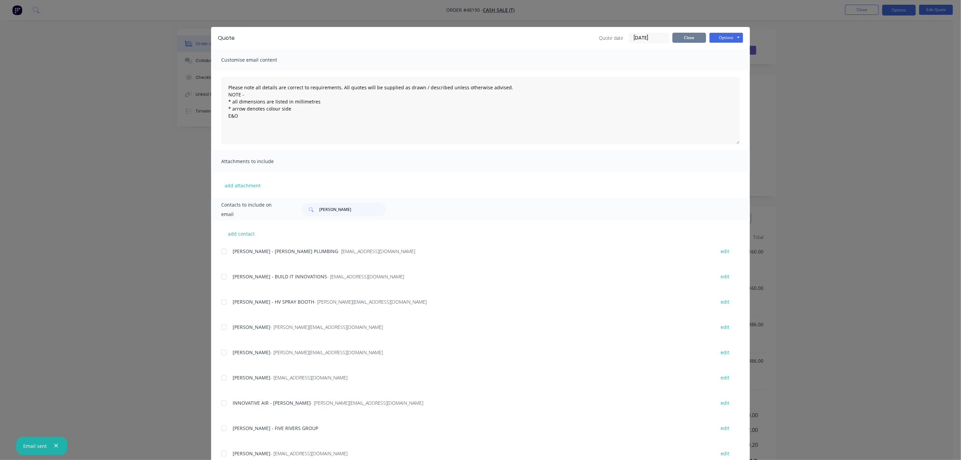
click at [683, 39] on button "Close" at bounding box center [690, 38] width 34 height 10
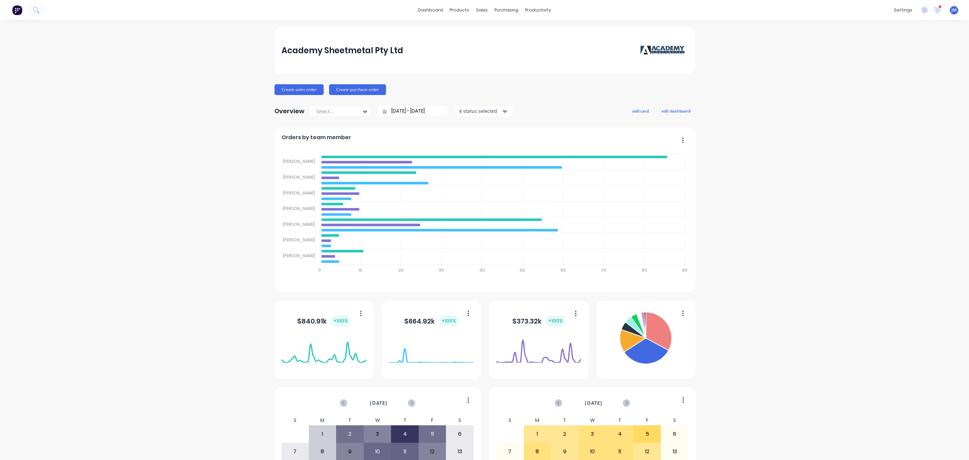
scroll to position [99, 0]
